Goal: Navigation & Orientation: Find specific page/section

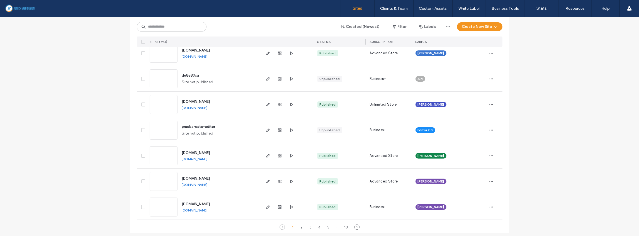
scroll to position [1818, 0]
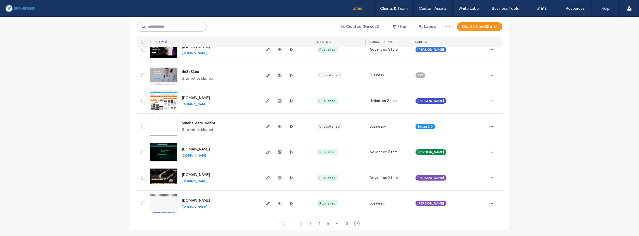
click at [180, 30] on input at bounding box center [172, 27] width 70 height 10
type input "***"
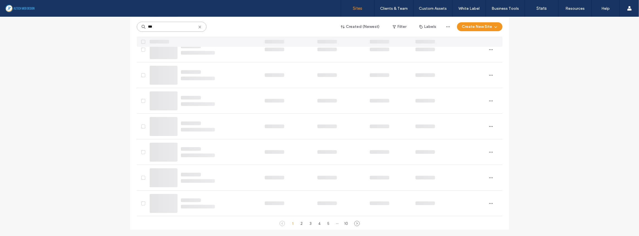
scroll to position [0, 0]
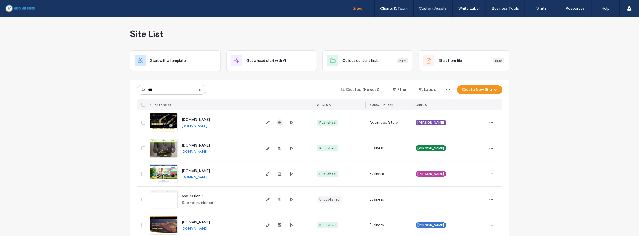
click at [279, 125] on span "button" at bounding box center [280, 122] width 7 height 7
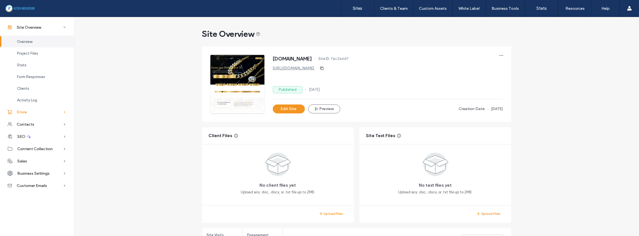
click at [63, 113] on icon at bounding box center [65, 112] width 6 height 6
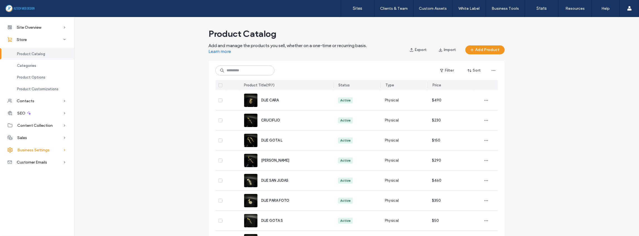
click at [63, 152] on icon at bounding box center [65, 150] width 6 height 6
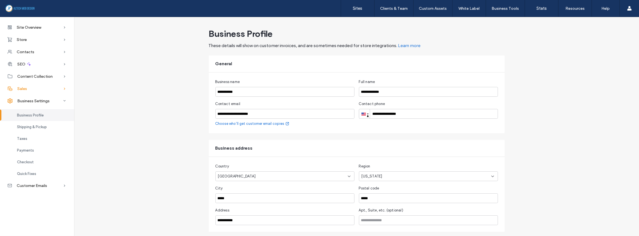
click at [26, 87] on span "Sales" at bounding box center [22, 88] width 10 height 5
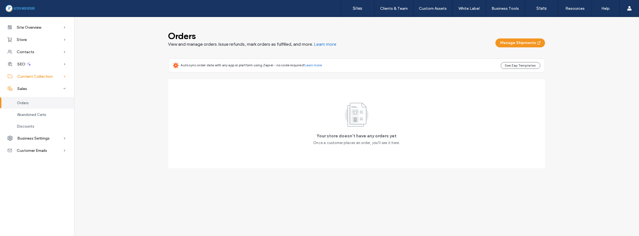
click at [34, 77] on span "Content Collection" at bounding box center [34, 76] width 35 height 5
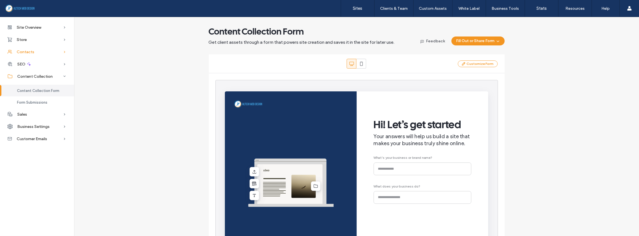
click at [27, 52] on span "Contacts" at bounding box center [26, 52] width 18 height 5
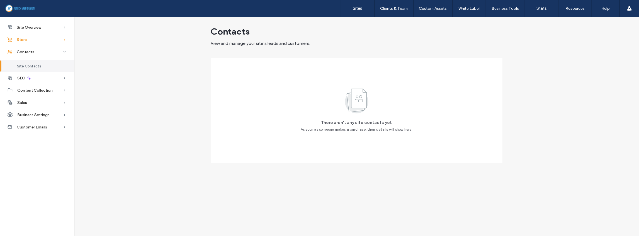
click at [26, 35] on div "Store" at bounding box center [37, 39] width 74 height 12
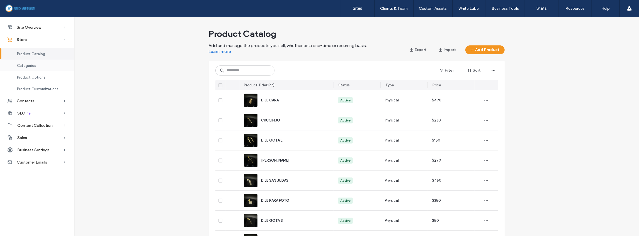
click at [29, 66] on span "Categories" at bounding box center [26, 66] width 19 height 4
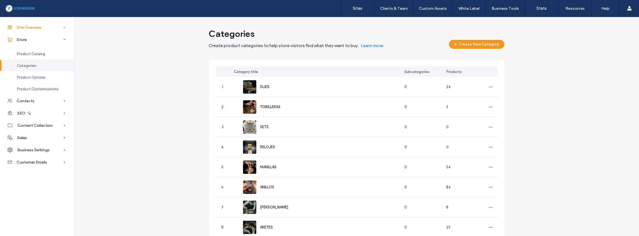
click at [46, 28] on div "Site Overview" at bounding box center [37, 27] width 74 height 12
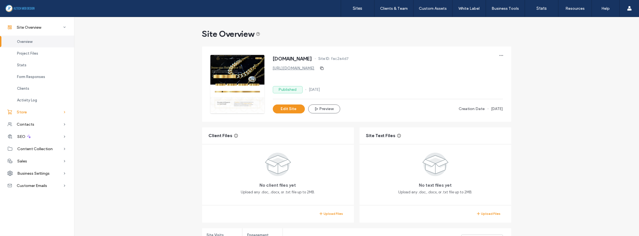
click at [27, 111] on div "Store" at bounding box center [37, 112] width 74 height 12
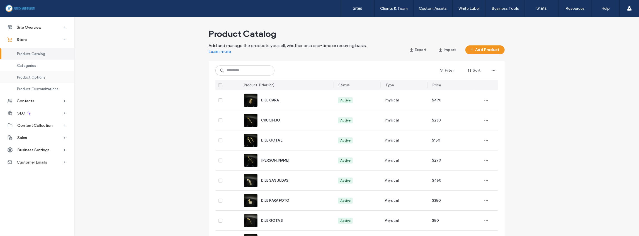
click at [30, 77] on span "Product Options" at bounding box center [31, 77] width 28 height 4
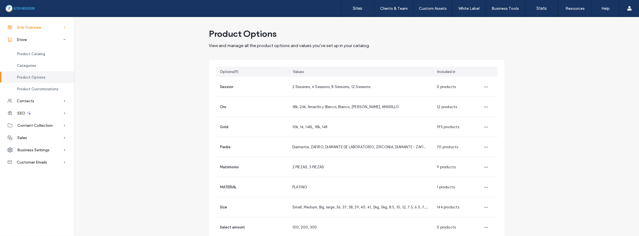
click at [46, 27] on div "Site Overview" at bounding box center [37, 27] width 74 height 12
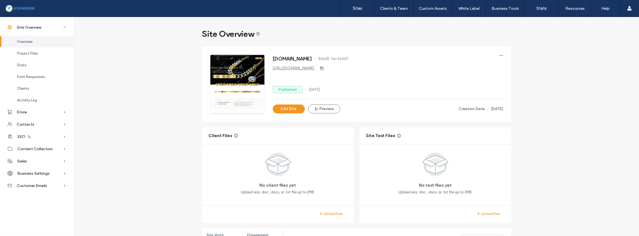
click at [315, 68] on link "[URL][DOMAIN_NAME]" at bounding box center [294, 68] width 42 height 5
click at [30, 112] on div "Store" at bounding box center [37, 112] width 74 height 12
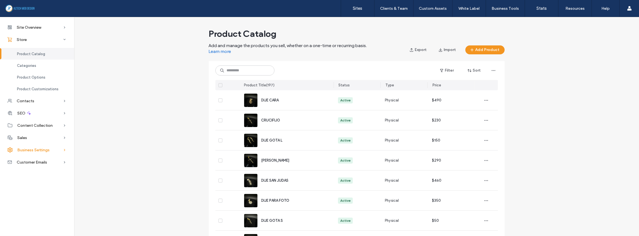
click at [46, 151] on span "Business Settings" at bounding box center [33, 150] width 32 height 5
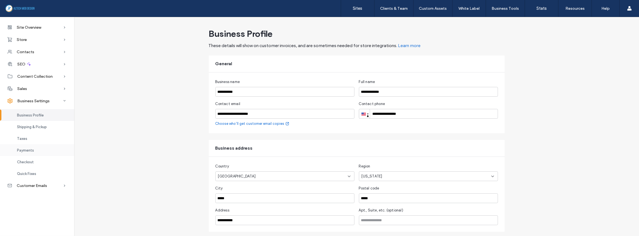
click at [29, 149] on span "Payments" at bounding box center [25, 150] width 17 height 4
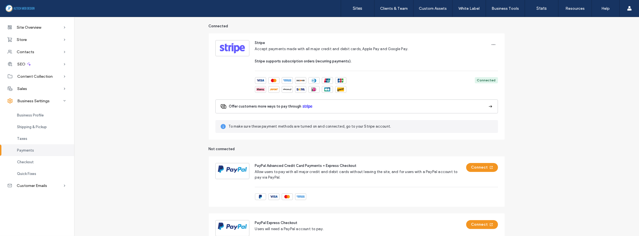
scroll to position [27, 0]
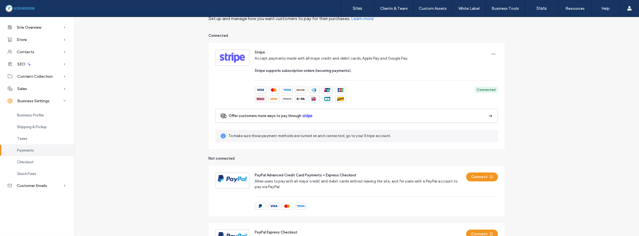
click at [477, 119] on button "Offer customers more ways to pay through" at bounding box center [357, 116] width 283 height 14
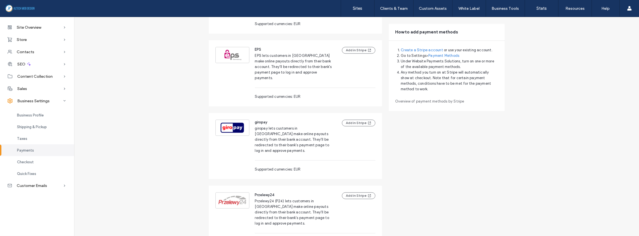
scroll to position [1037, 0]
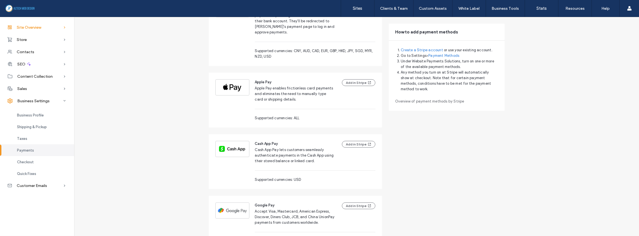
click at [34, 23] on div "Site Overview" at bounding box center [37, 27] width 74 height 12
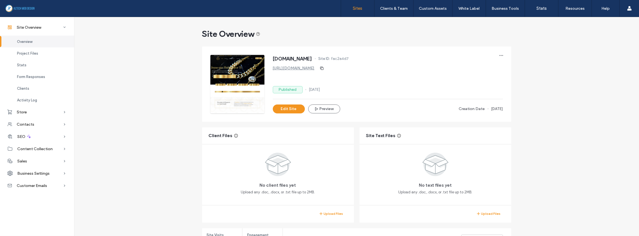
click at [362, 13] on link "Sites" at bounding box center [357, 8] width 33 height 17
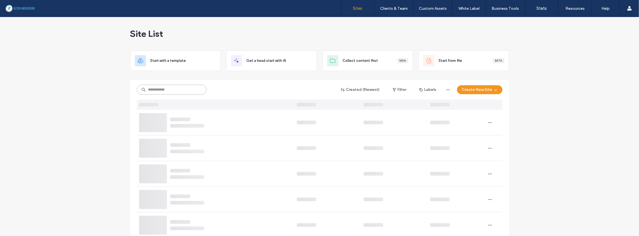
click at [183, 91] on input at bounding box center [172, 90] width 70 height 10
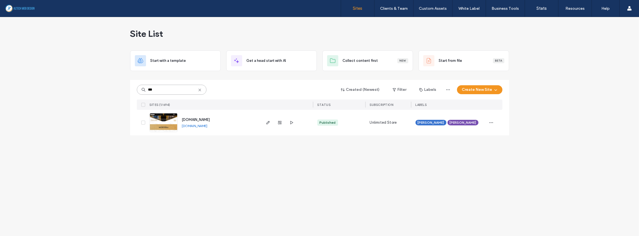
type input "***"
click at [208, 127] on link "[DOMAIN_NAME]" at bounding box center [195, 126] width 26 height 4
